Goal: Task Accomplishment & Management: Manage account settings

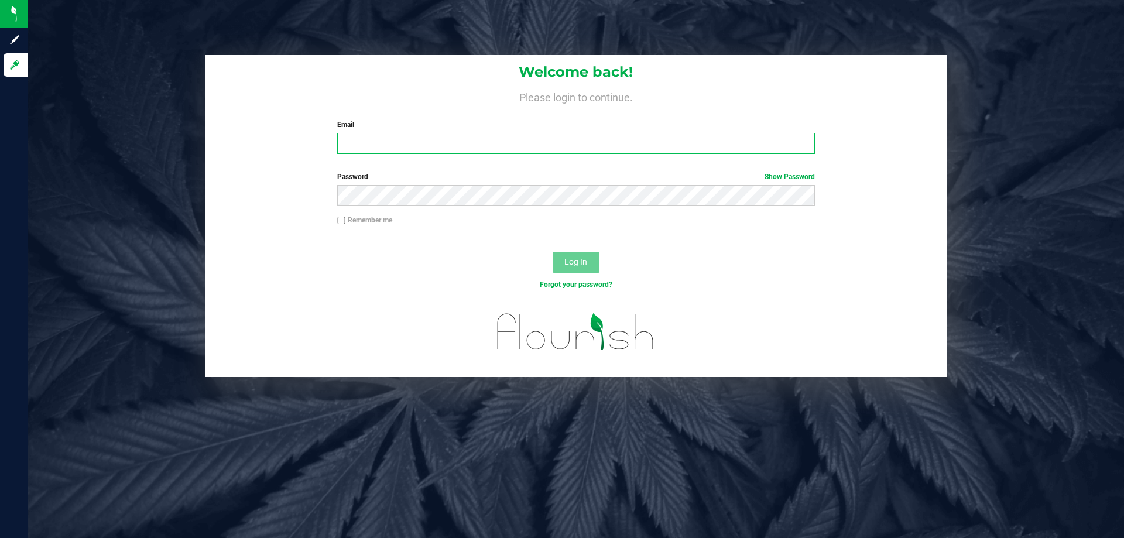
click at [481, 146] on input "Email" at bounding box center [575, 143] width 477 height 21
type input "[EMAIL_ADDRESS][DOMAIN_NAME]"
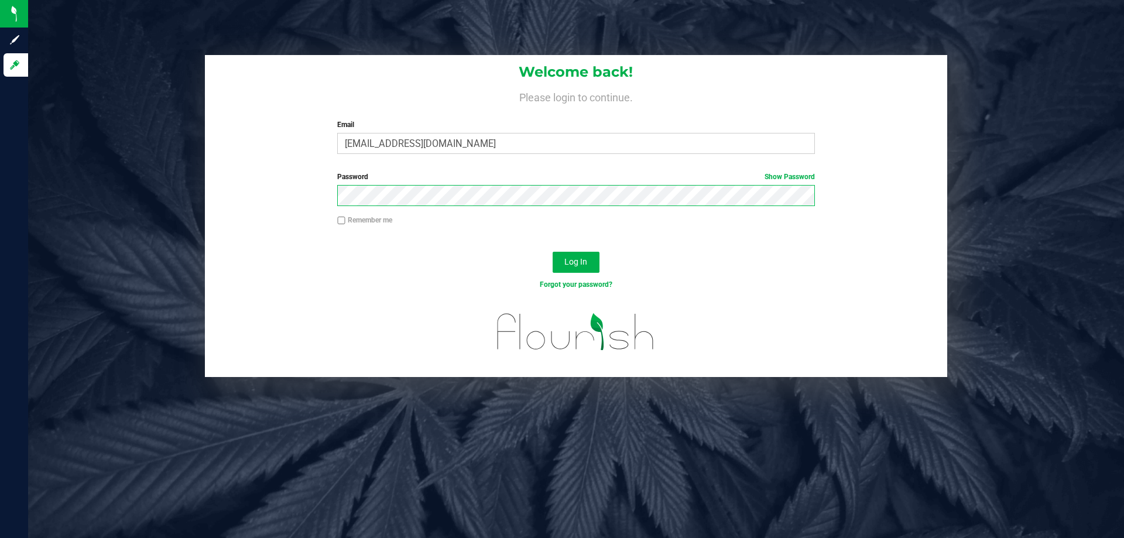
click at [553, 252] on button "Log In" at bounding box center [576, 262] width 47 height 21
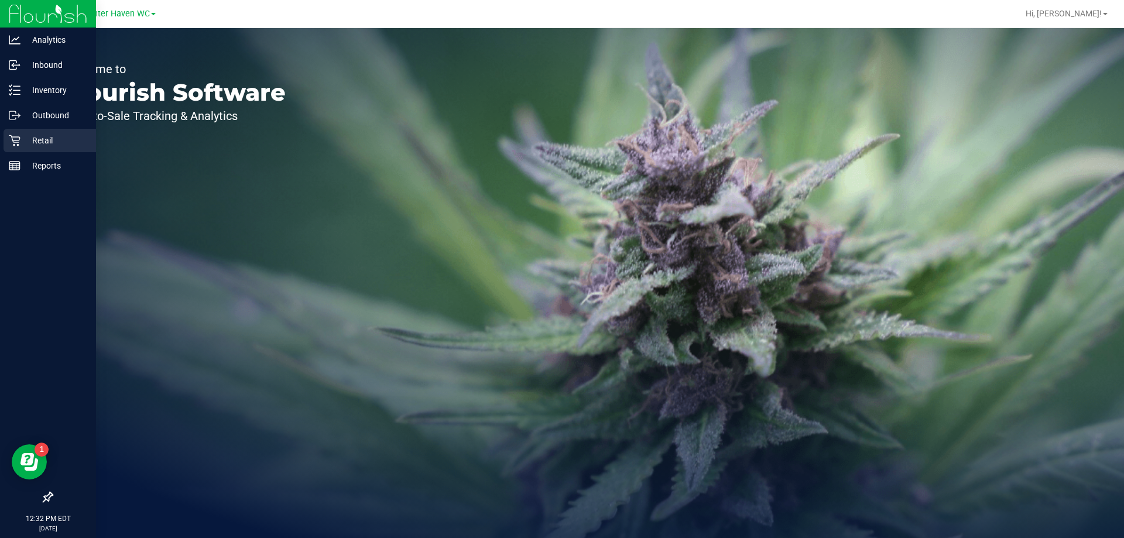
click at [17, 143] on icon at bounding box center [15, 141] width 12 height 12
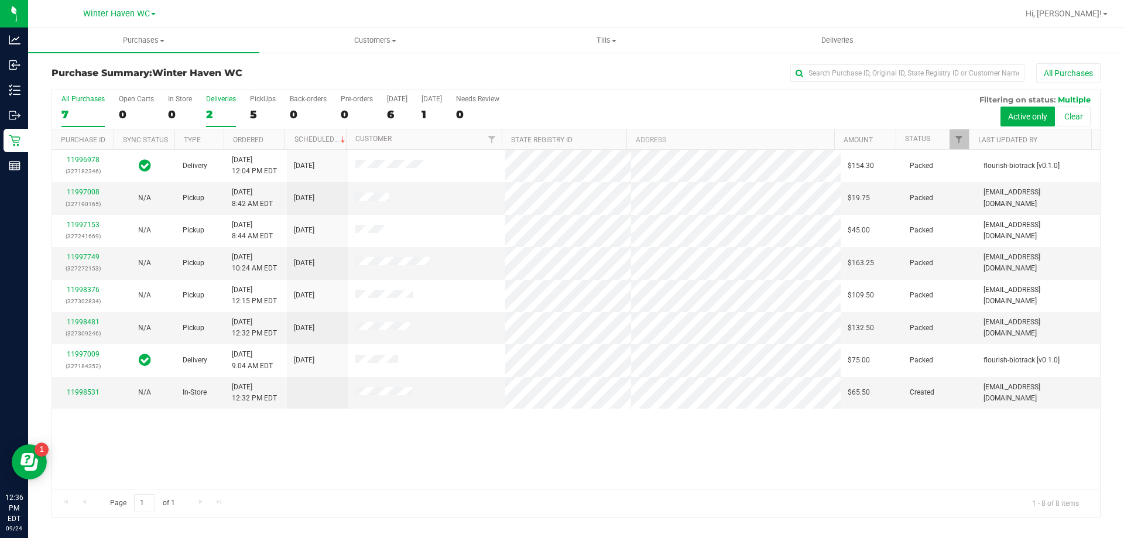
click at [214, 108] on div "2" at bounding box center [221, 114] width 30 height 13
click at [0, 0] on input "Deliveries 2" at bounding box center [0, 0] width 0 height 0
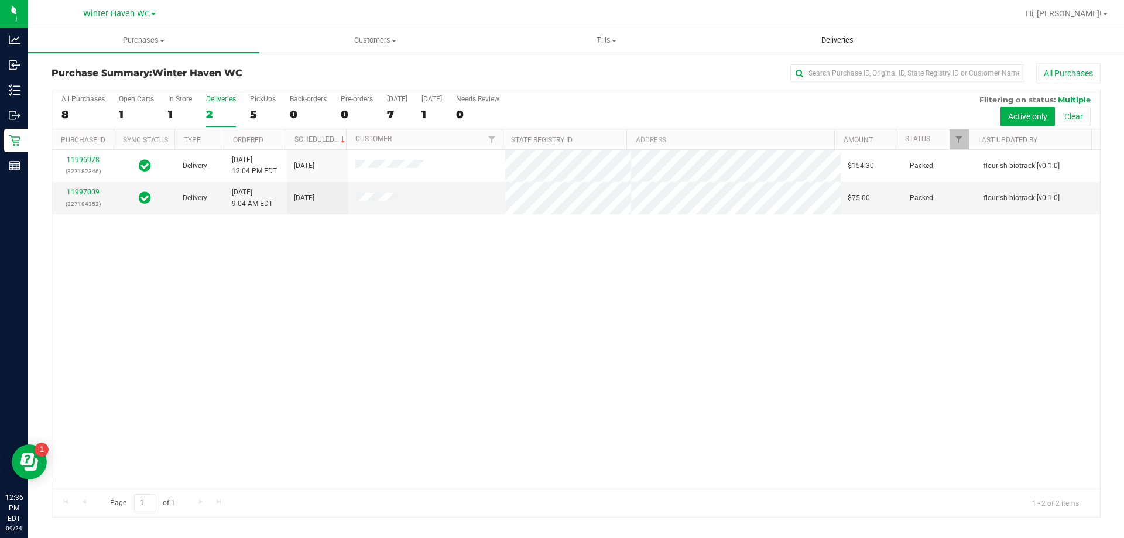
click at [836, 39] on span "Deliveries" at bounding box center [838, 40] width 64 height 11
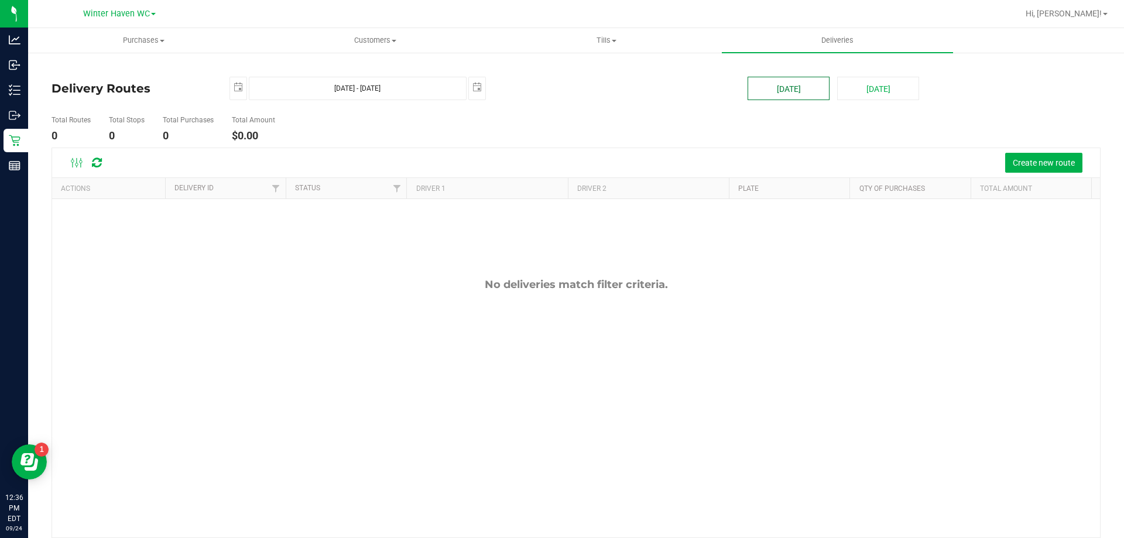
click at [792, 80] on button "[DATE]" at bounding box center [789, 88] width 82 height 23
click at [800, 92] on button "[DATE]" at bounding box center [789, 88] width 82 height 23
click at [1033, 167] on span "Create new route" at bounding box center [1044, 162] width 62 height 9
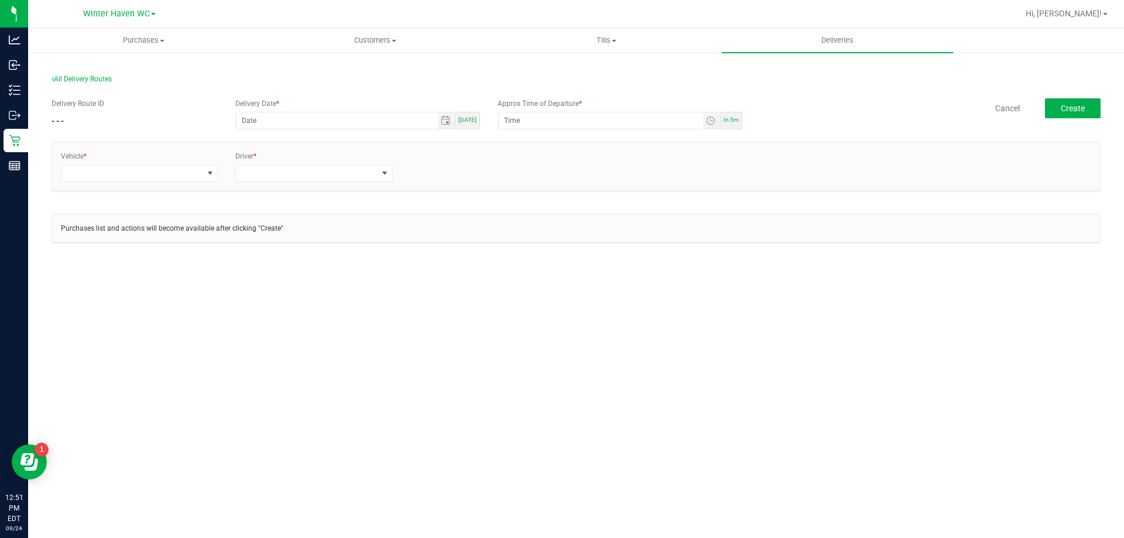
click at [474, 118] on span "[DATE]" at bounding box center [468, 120] width 18 height 6
type input "[DATE]"
click at [715, 123] on span "Toggle time list" at bounding box center [710, 120] width 9 height 9
click at [520, 265] on span "1" at bounding box center [522, 268] width 4 height 8
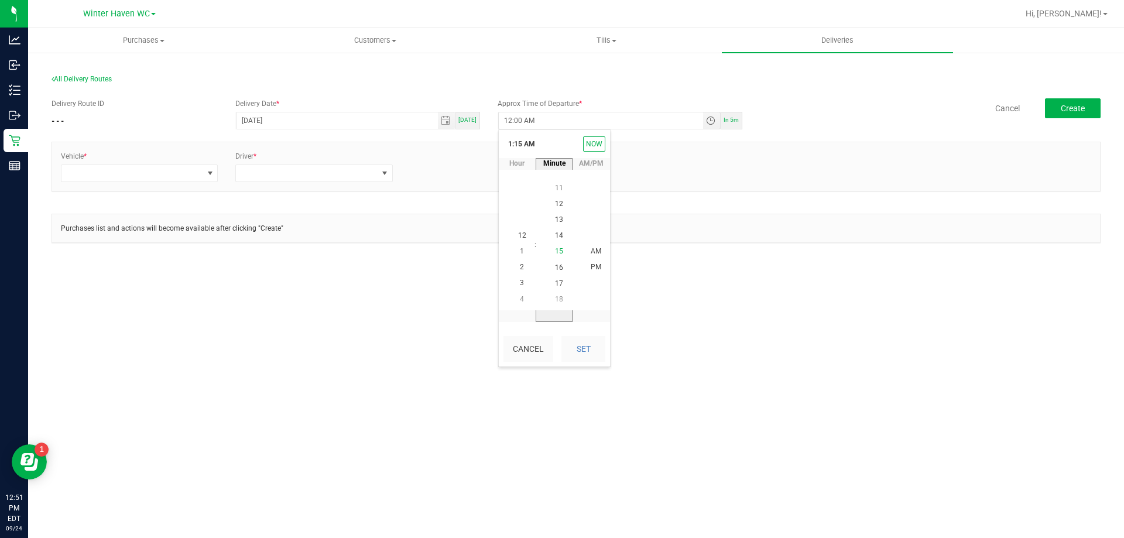
click at [557, 252] on span "15" at bounding box center [559, 252] width 8 height 8
click at [590, 262] on li "PM" at bounding box center [596, 268] width 28 height 16
click at [577, 347] on button "Set" at bounding box center [584, 349] width 44 height 26
type input "1:15 PM"
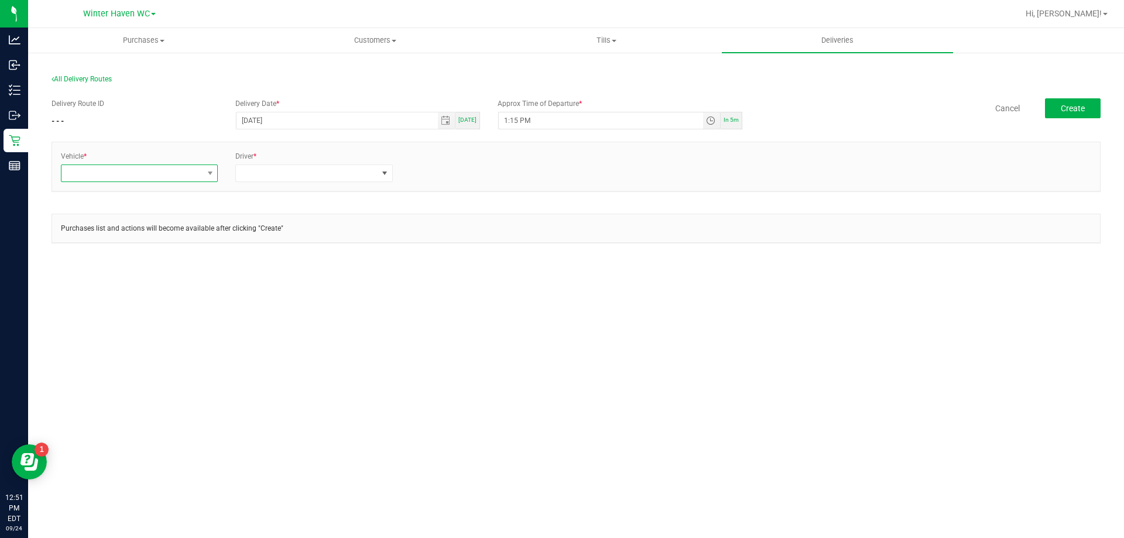
click at [78, 177] on span at bounding box center [131, 173] width 141 height 16
type input "E"
type input "esca"
click at [114, 281] on li "FL-ESCAPE-31" at bounding box center [139, 283] width 156 height 20
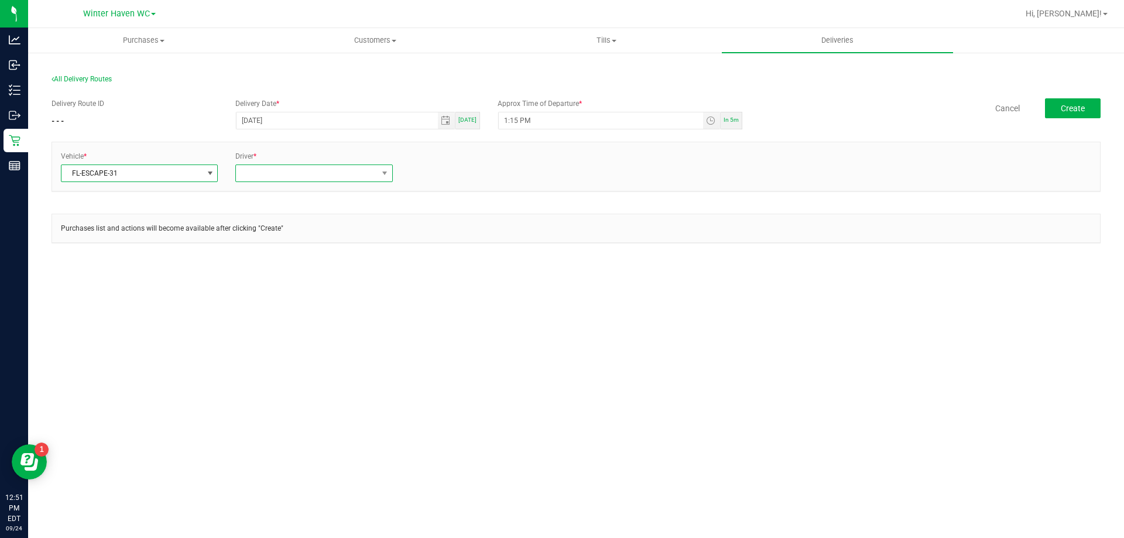
click at [313, 179] on span at bounding box center [306, 173] width 141 height 16
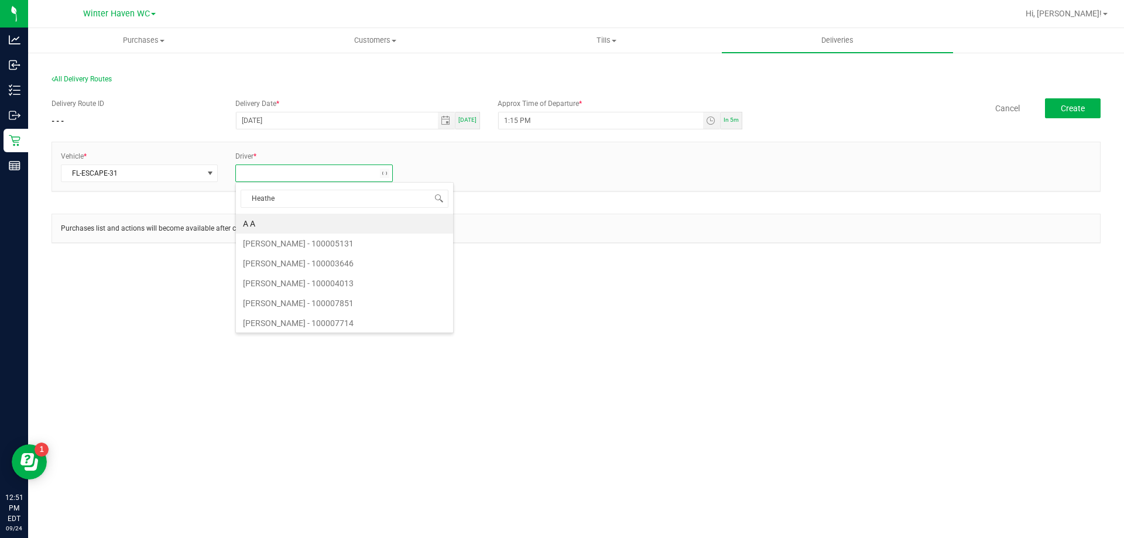
type input "[PERSON_NAME]"
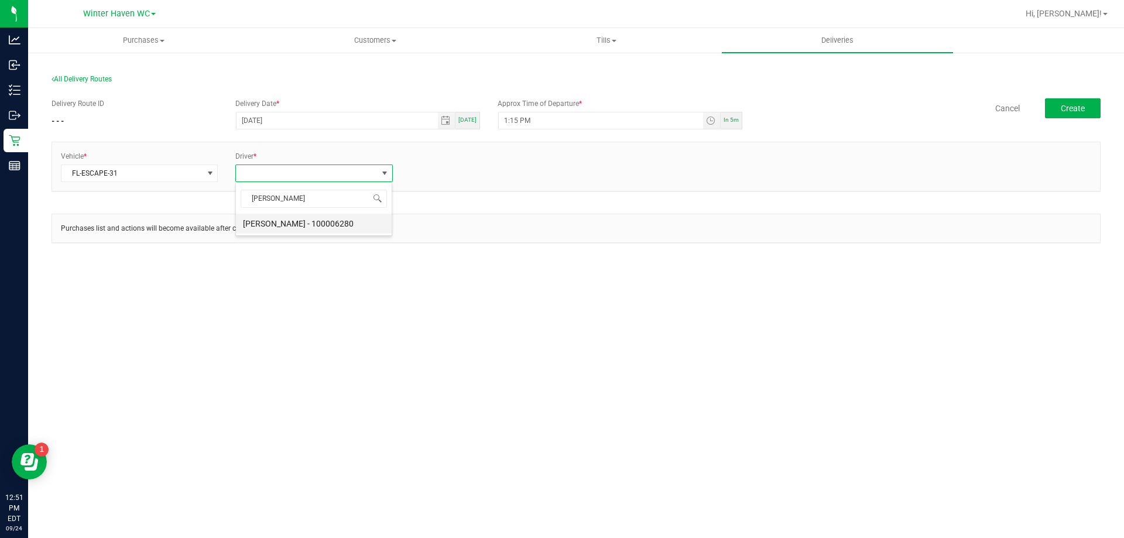
click at [290, 221] on li "[PERSON_NAME] - 100006280" at bounding box center [314, 224] width 156 height 20
click at [427, 171] on link "+ Add Driver" at bounding box center [429, 170] width 39 height 8
click at [439, 173] on span at bounding box center [481, 173] width 141 height 16
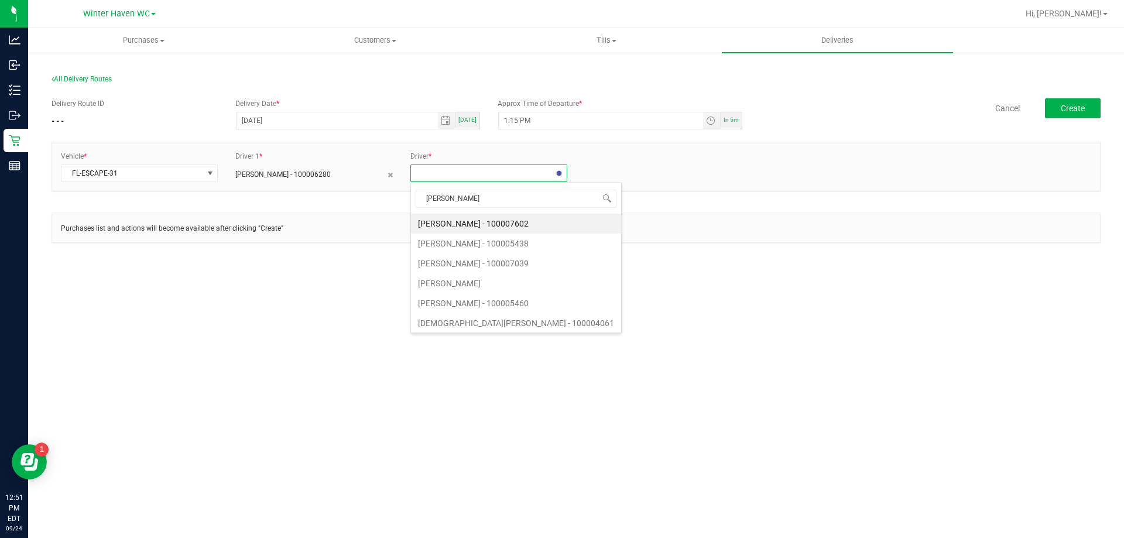
type input "[PERSON_NAME]"
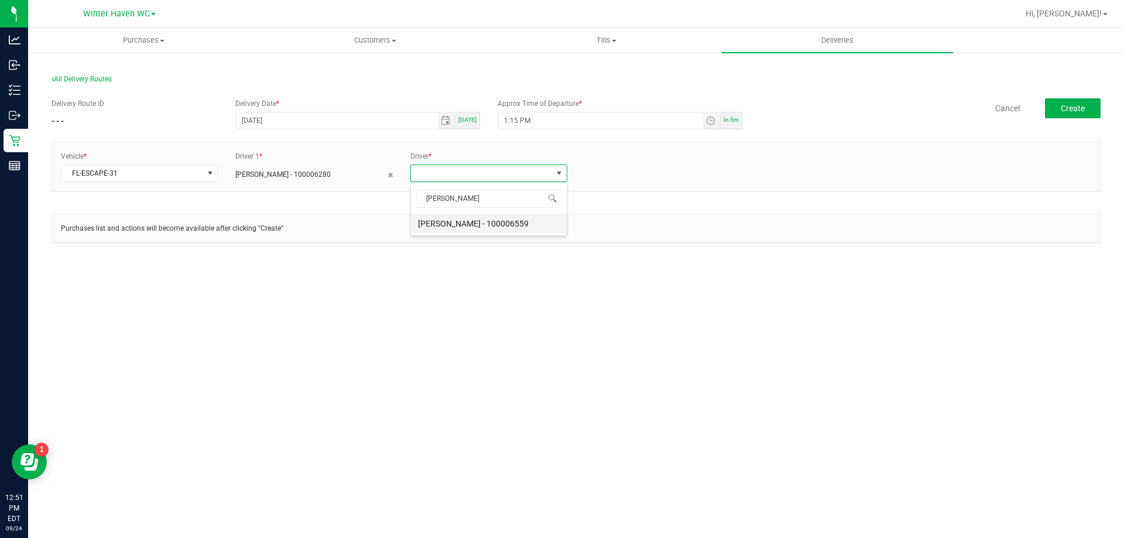
click at [442, 220] on li "[PERSON_NAME] - 100006559" at bounding box center [489, 224] width 156 height 20
click at [741, 166] on div "Vehicle * FL-ESCAPE-31 Driver 1 * [PERSON_NAME] - 100006280 Driver 2 * [PERSON_…" at bounding box center [576, 166] width 1048 height 31
click at [1063, 114] on button "Create" at bounding box center [1073, 108] width 56 height 20
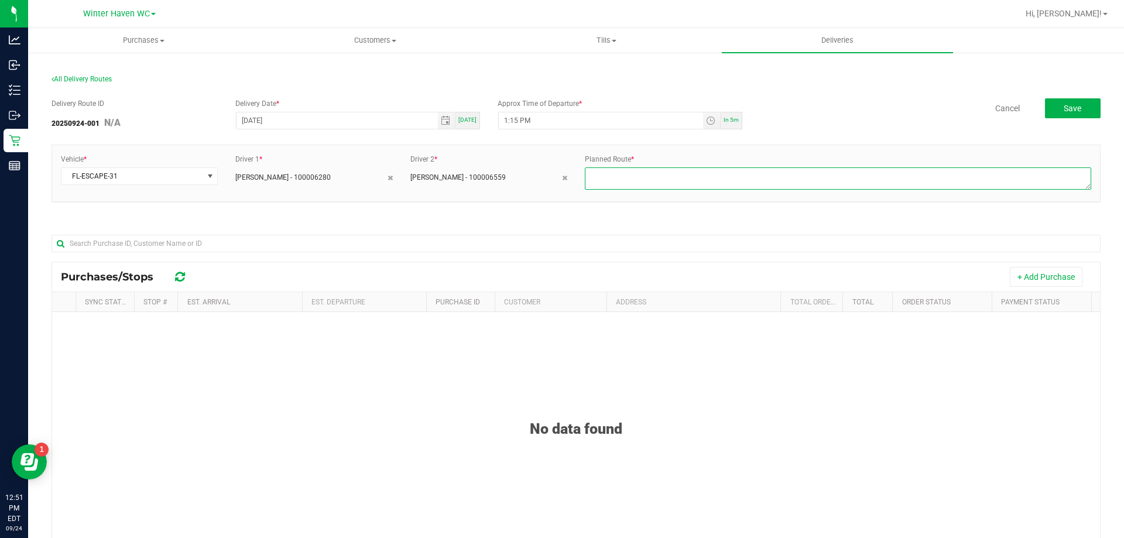
click at [641, 188] on textarea at bounding box center [838, 178] width 507 height 22
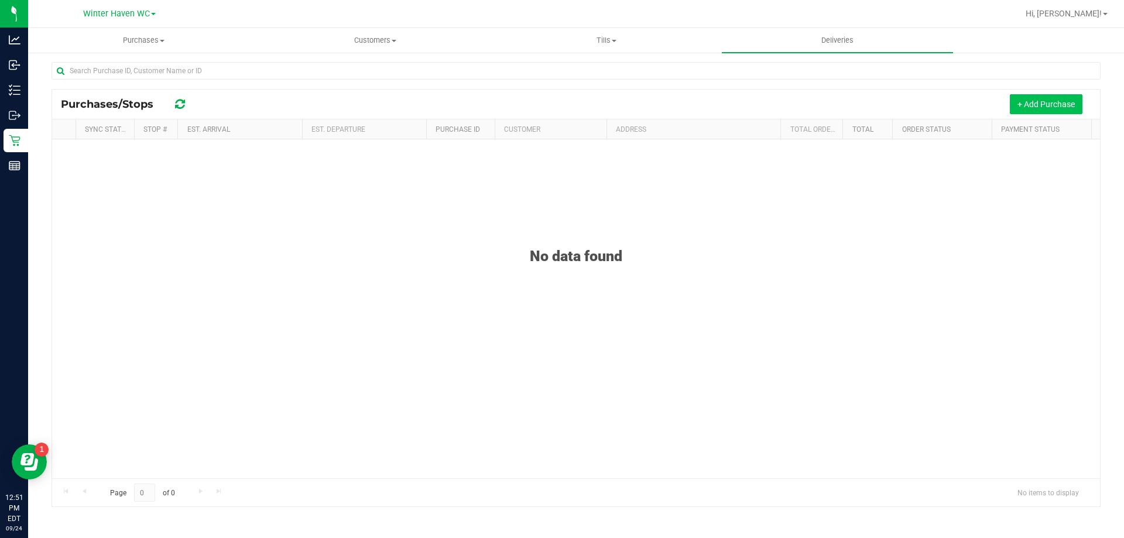
type textarea "Route 1"
click at [1028, 95] on button "+ Add Purchase" at bounding box center [1046, 104] width 73 height 20
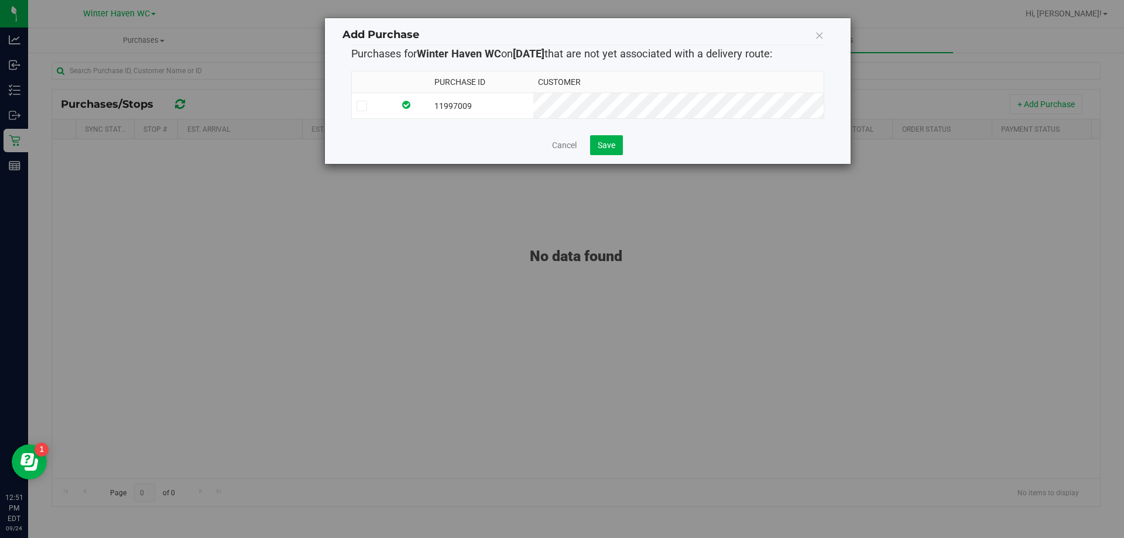
click at [369, 107] on label at bounding box center [374, 106] width 34 height 11
click at [0, 0] on input "checkbox" at bounding box center [0, 0] width 0 height 0
click at [597, 141] on button "Save" at bounding box center [606, 145] width 33 height 20
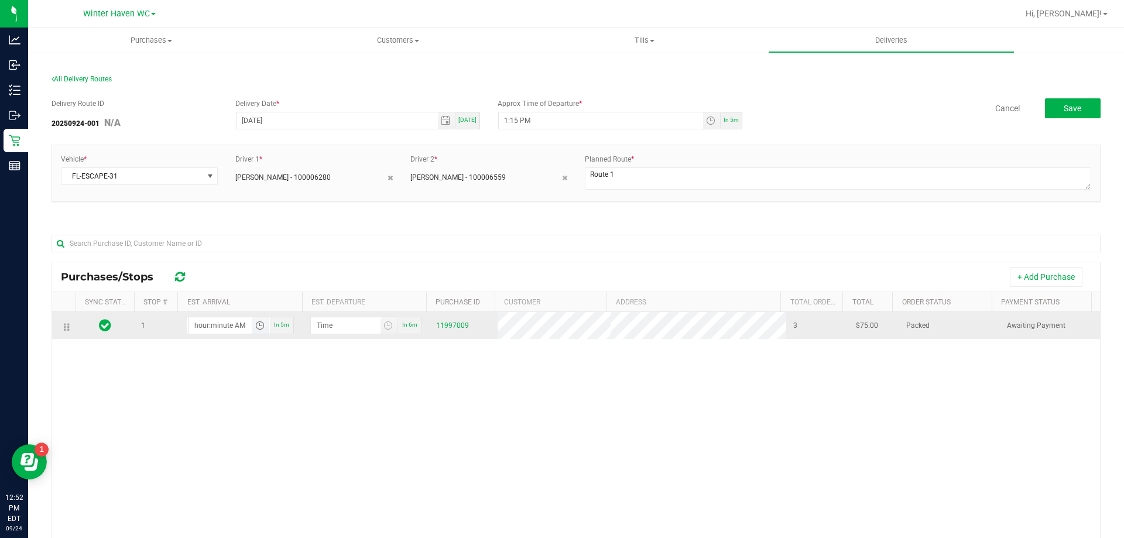
click at [221, 327] on input "hour:minute AM" at bounding box center [221, 325] width 64 height 16
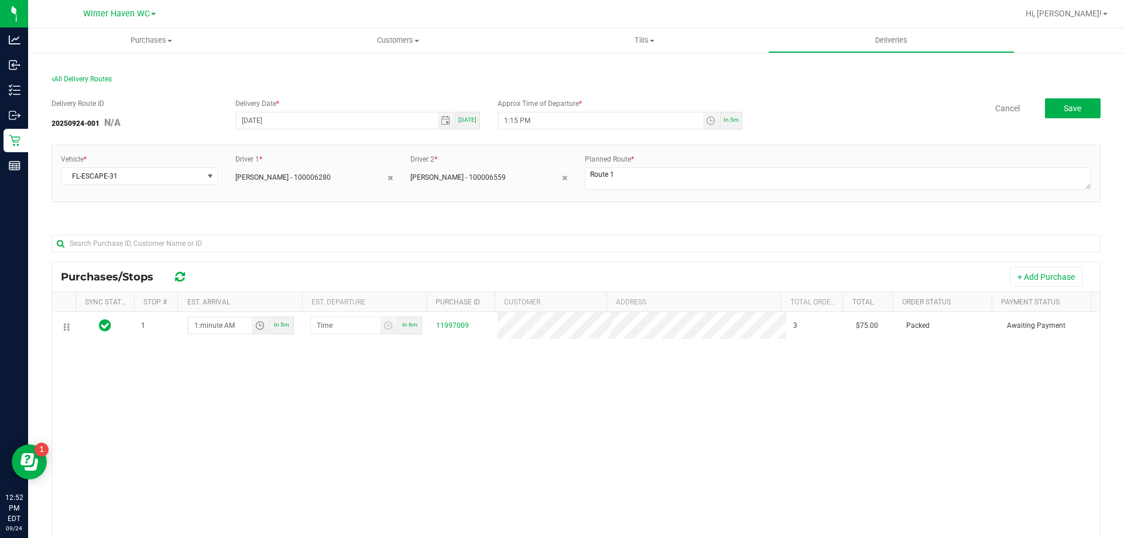
type input "1:05 AM"
type input "1:06 AM"
type input "1:50 AM"
type input "1:51 AM"
type input "1:50 PM"
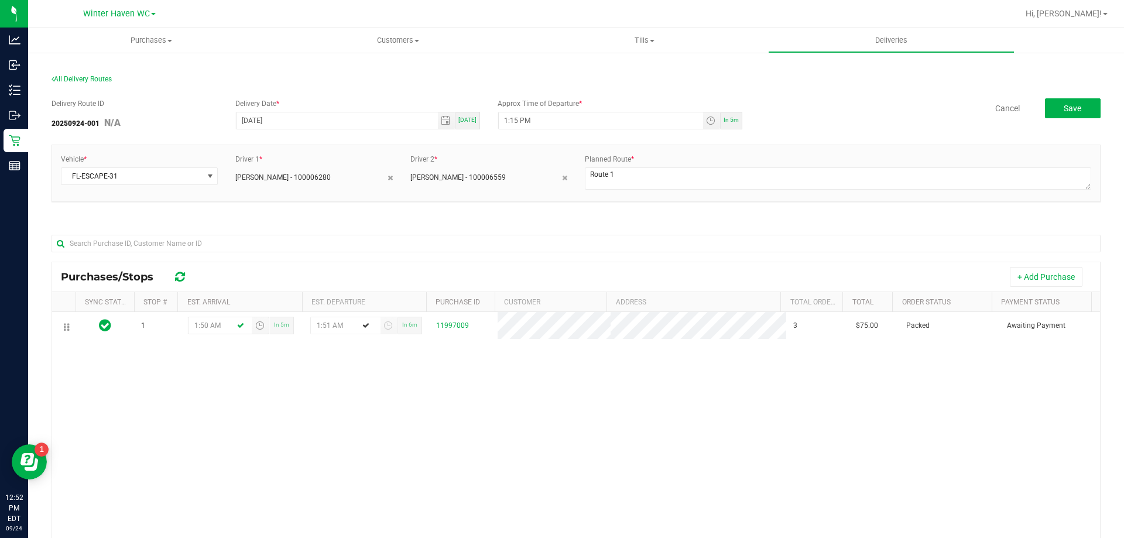
type input "1:51 PM"
type input "1:50 PM"
click at [613, 405] on div "1 1:50 PM In 5m 1:51 PM In 6m 11997009 3 $75.00 Packed Awaiting Payment" at bounding box center [576, 481] width 1048 height 339
click at [1064, 108] on span "Save" at bounding box center [1073, 108] width 18 height 9
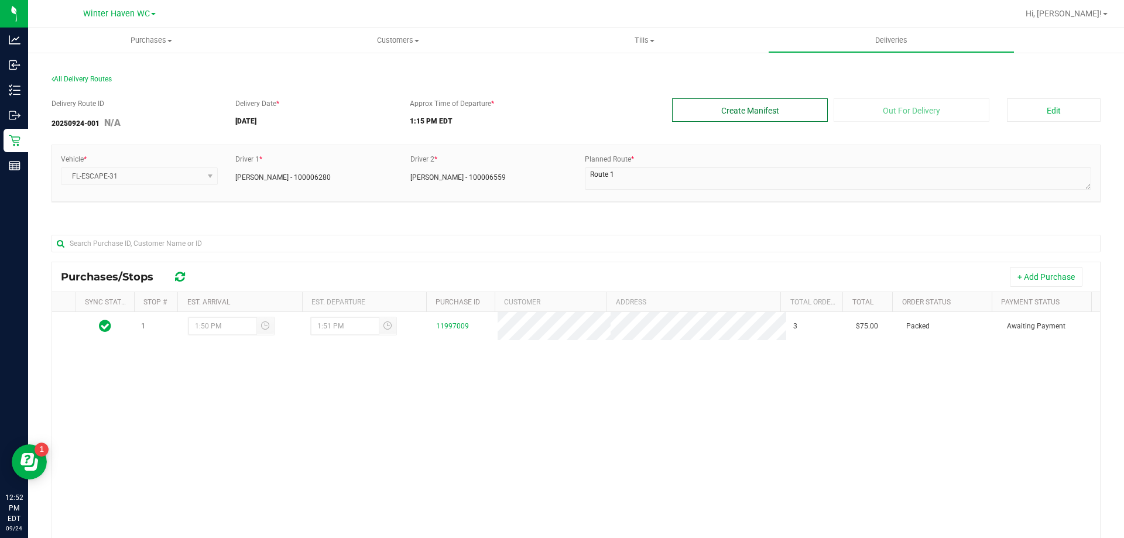
click at [717, 107] on button "Create Manifest" at bounding box center [750, 109] width 156 height 23
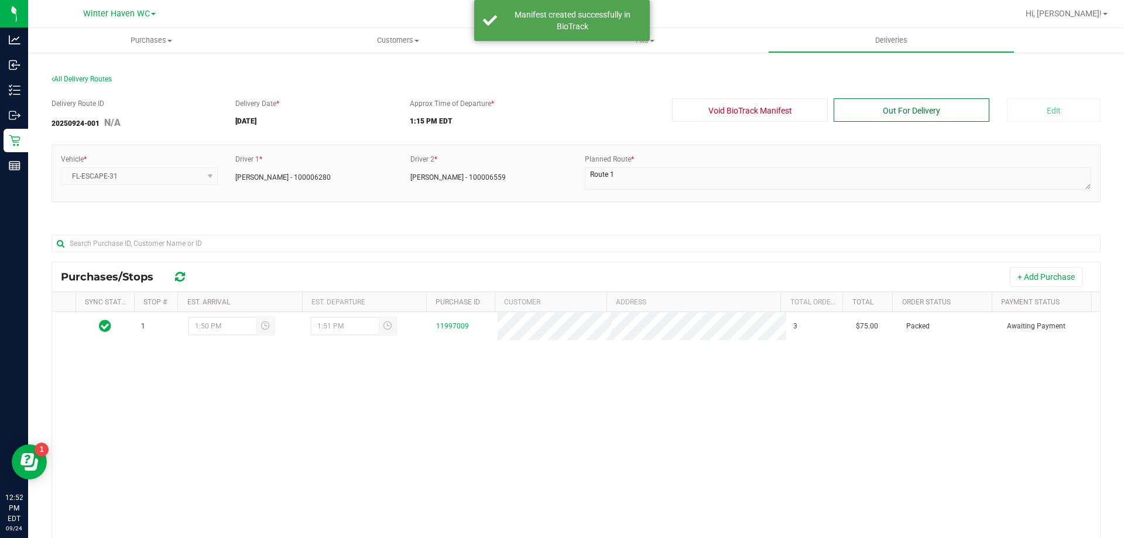
click at [858, 109] on button "Out For Delivery" at bounding box center [912, 109] width 156 height 23
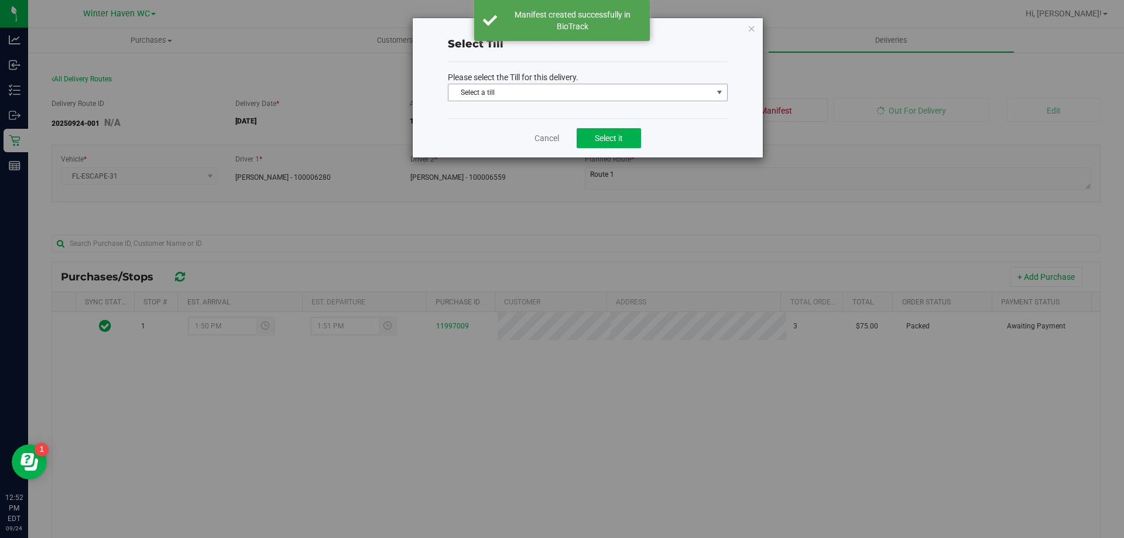
click at [586, 92] on span "Select a till" at bounding box center [581, 92] width 264 height 16
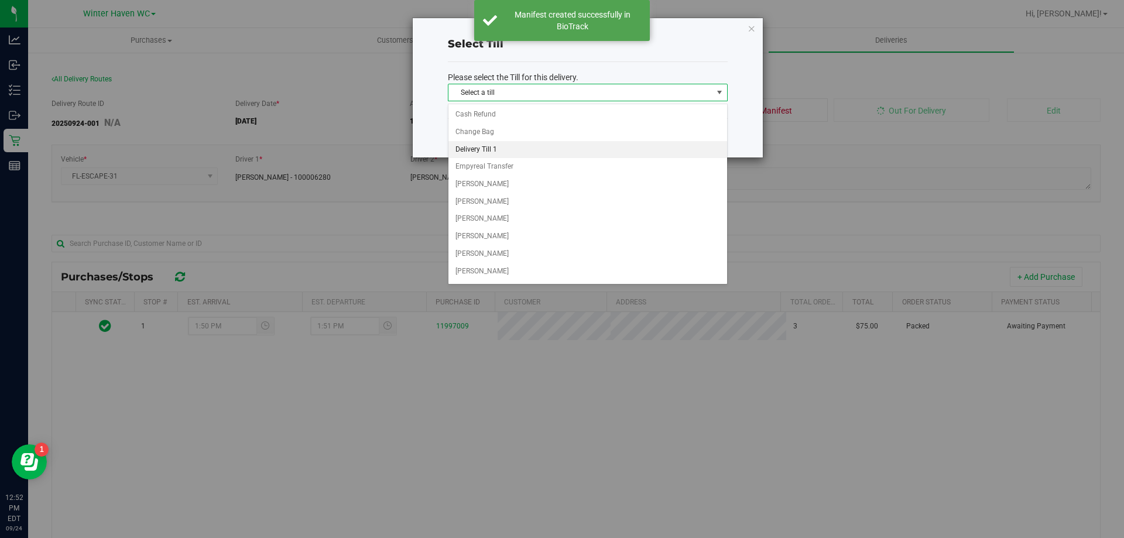
click at [516, 153] on li "Delivery Till 1" at bounding box center [588, 150] width 279 height 18
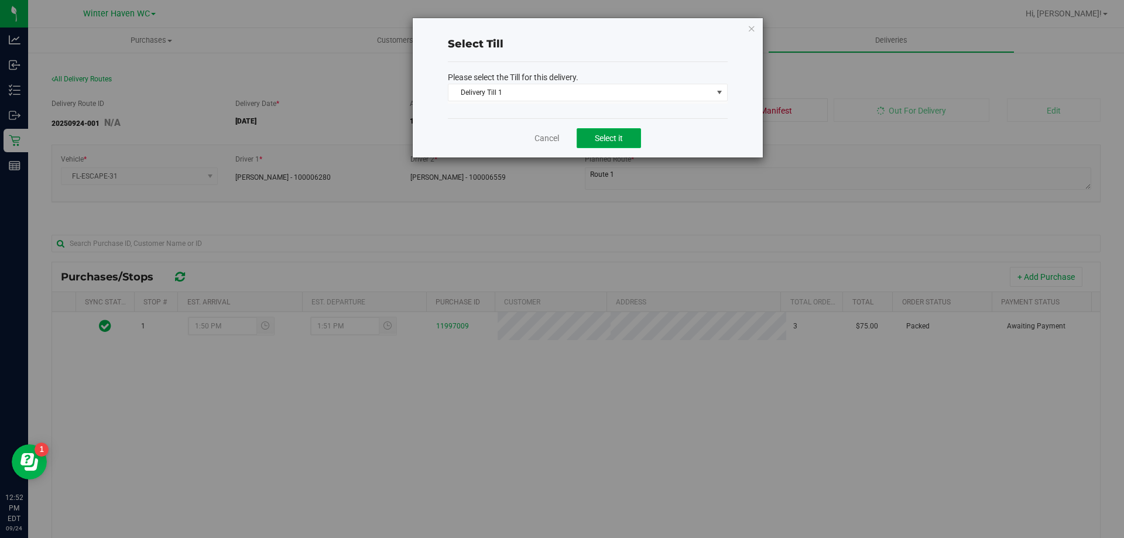
click at [611, 131] on button "Select it" at bounding box center [609, 138] width 64 height 20
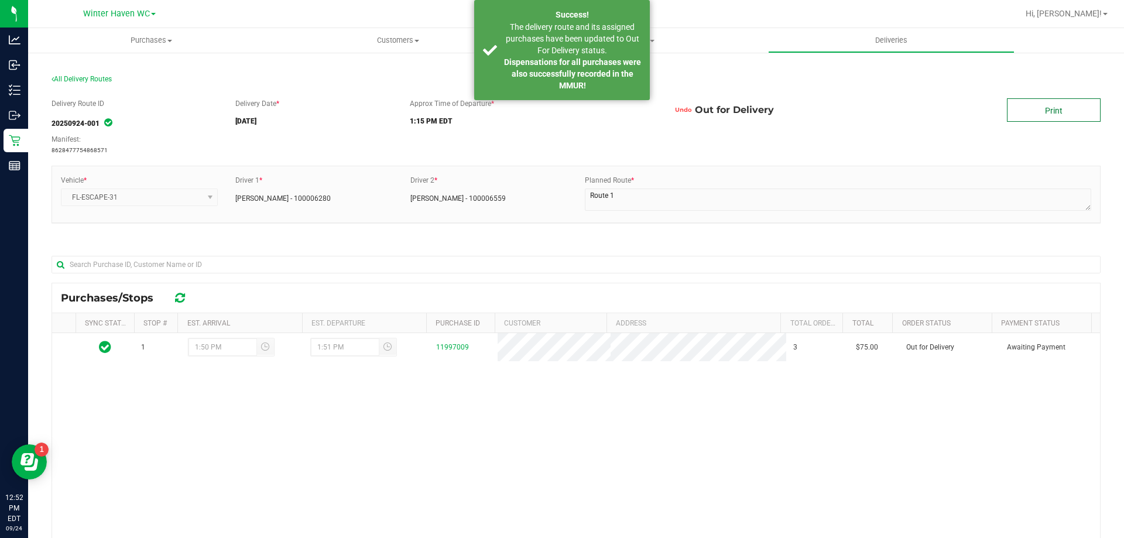
click at [1052, 107] on link "Print" at bounding box center [1054, 109] width 94 height 23
